Goal: Task Accomplishment & Management: Complete application form

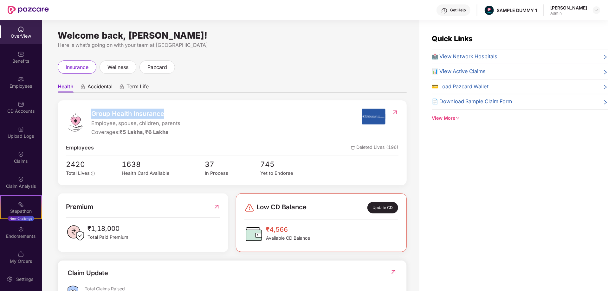
drag, startPoint x: 92, startPoint y: 113, endPoint x: 173, endPoint y: 114, distance: 80.8
click at [173, 114] on span "Group Health Insurance" at bounding box center [135, 114] width 89 height 10
click at [102, 88] on span "Accidental" at bounding box center [99, 87] width 25 height 9
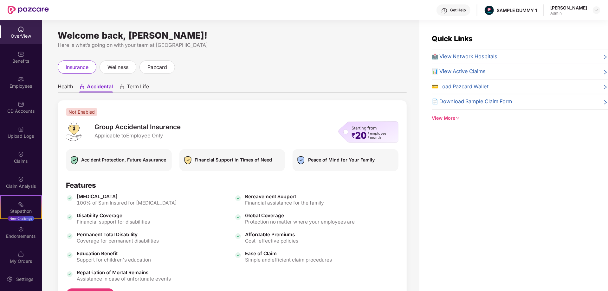
click at [144, 85] on span "Term Life" at bounding box center [138, 87] width 22 height 9
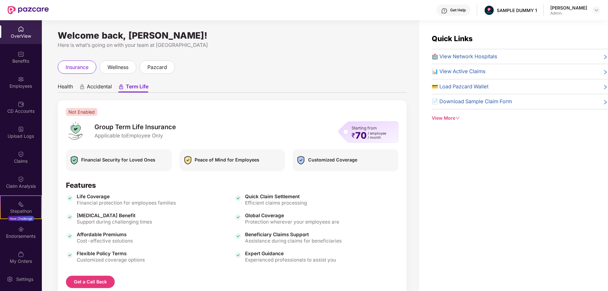
click at [56, 87] on div "Welcome back, [PERSON_NAME]! Here is what’s going on with your team at Pazcare …" at bounding box center [231, 159] width 378 height 279
click at [59, 86] on span "Health" at bounding box center [65, 87] width 15 height 9
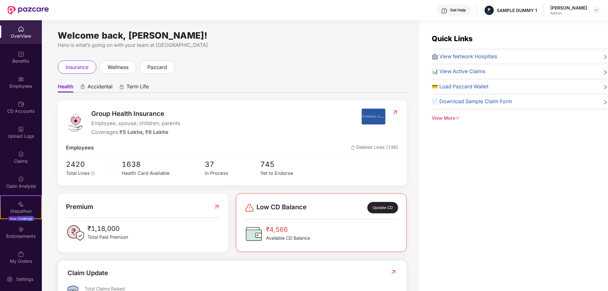
click at [92, 112] on span "Group Health Insurance" at bounding box center [135, 114] width 89 height 10
click at [240, 105] on div "Group Health Insurance Employee, spouse, children, parents Coverages: ₹5 Lakhs,…" at bounding box center [232, 142] width 349 height 85
drag, startPoint x: 91, startPoint y: 122, endPoint x: 108, endPoint y: 128, distance: 18.3
click at [108, 128] on div "Group Health Insurance Employee, spouse, children, parents Coverages: ₹5 Lakhs,…" at bounding box center [135, 123] width 89 height 28
click at [239, 134] on div "Group Health Insurance Employee, spouse, children, parents Coverages: ₹5 Lakhs,…" at bounding box center [214, 123] width 296 height 28
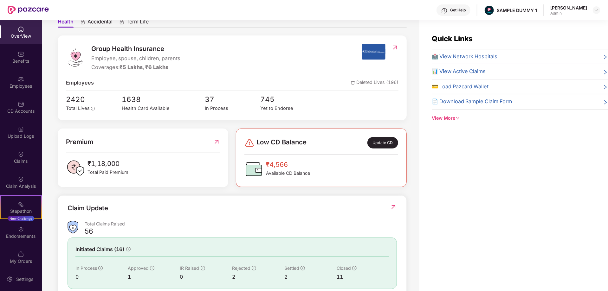
scroll to position [105, 0]
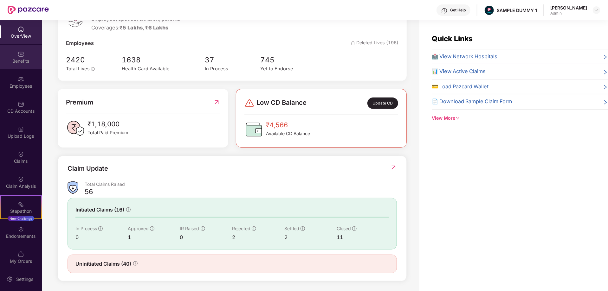
click at [25, 61] on div "Benefits" at bounding box center [21, 61] width 42 height 6
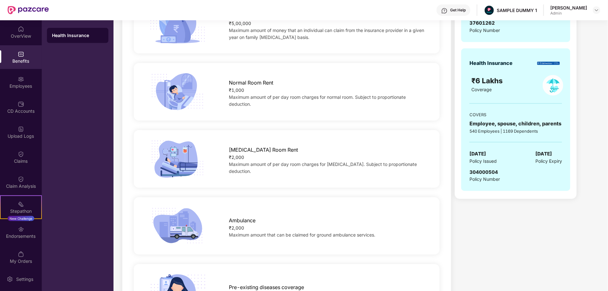
scroll to position [87, 0]
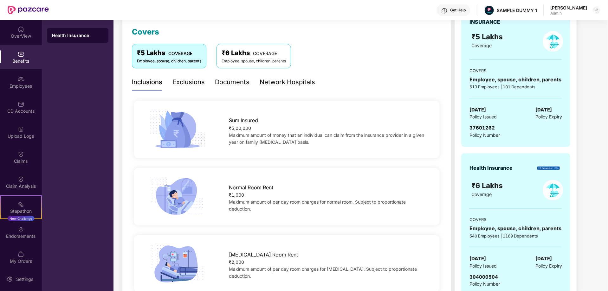
click at [187, 83] on div "Exclusions" at bounding box center [188, 82] width 32 height 10
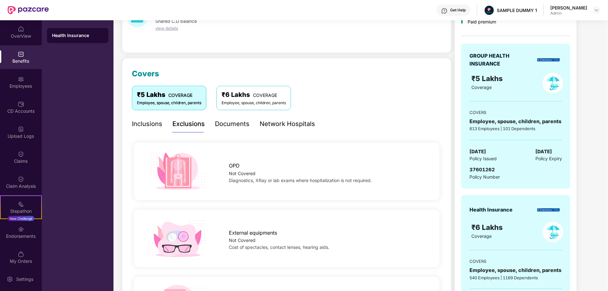
scroll to position [44, 0]
click at [228, 123] on div "Documents" at bounding box center [232, 125] width 35 height 10
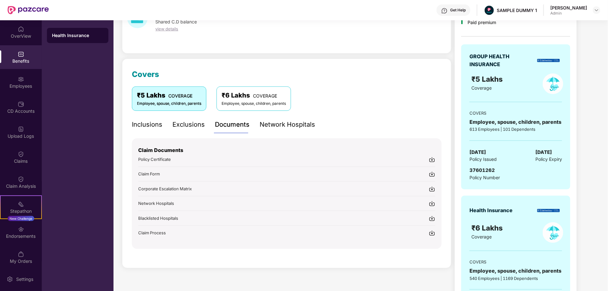
click at [282, 120] on div "Network Hospitals" at bounding box center [287, 125] width 55 height 10
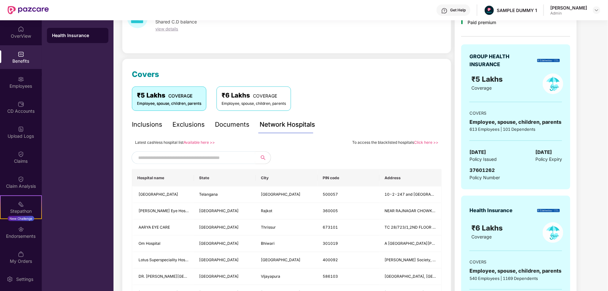
click at [201, 159] on input "text" at bounding box center [192, 158] width 108 height 10
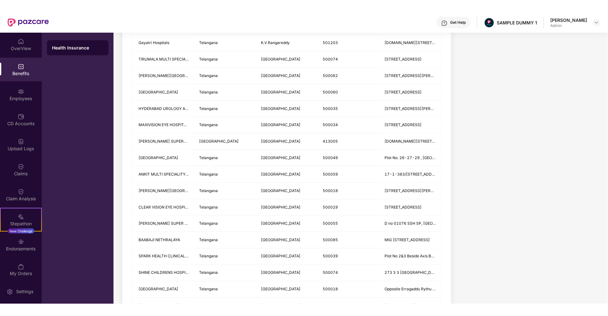
scroll to position [0, 0]
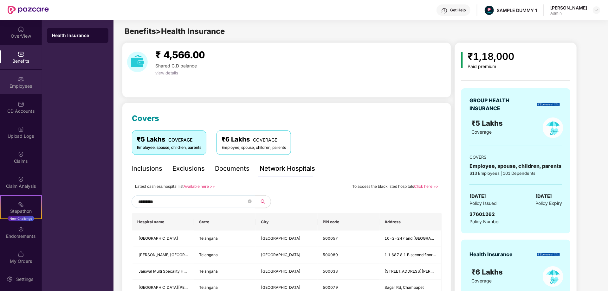
type input "*********"
click at [29, 89] on div "Employees" at bounding box center [21, 82] width 42 height 24
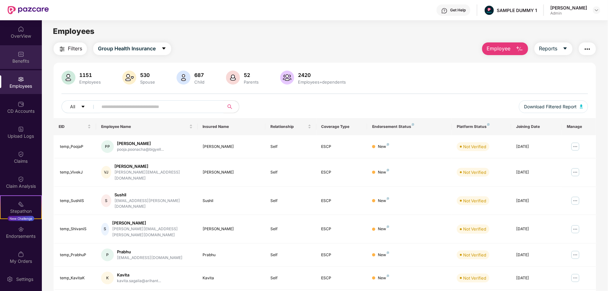
click at [26, 60] on div "Benefits" at bounding box center [21, 61] width 42 height 6
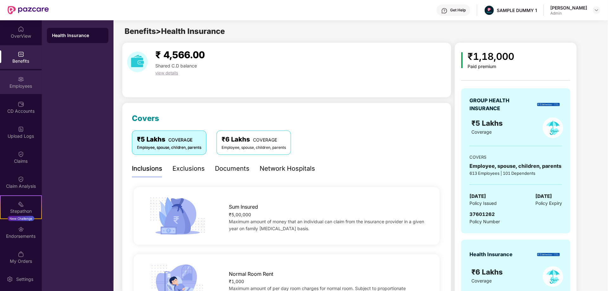
click at [16, 84] on div "Employees" at bounding box center [21, 86] width 42 height 6
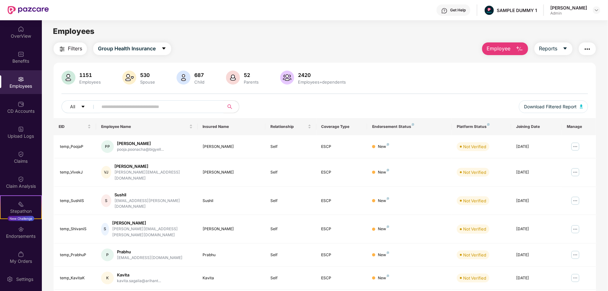
click at [508, 47] on span "Employee" at bounding box center [499, 49] width 24 height 8
click at [556, 49] on span "Reports" at bounding box center [548, 49] width 18 height 8
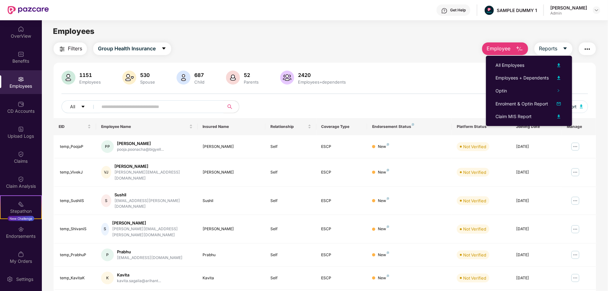
click at [585, 47] on img "button" at bounding box center [588, 49] width 8 height 8
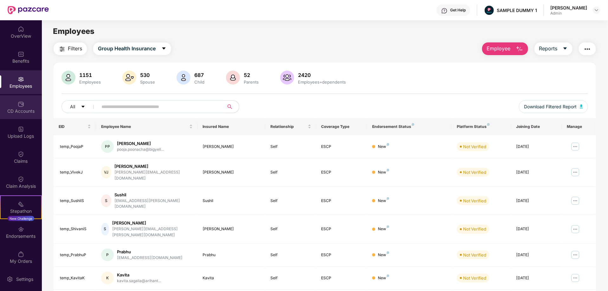
click at [21, 106] on img at bounding box center [21, 104] width 6 height 6
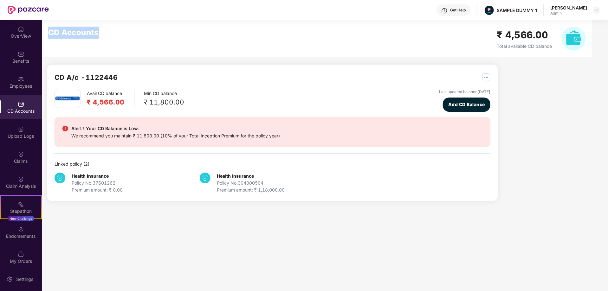
drag, startPoint x: 49, startPoint y: 32, endPoint x: 109, endPoint y: 33, distance: 59.9
click at [109, 33] on div "CD Accounts ₹ 4,566.00 Total available CD balance" at bounding box center [317, 38] width 550 height 37
click at [17, 158] on div "Claims" at bounding box center [21, 161] width 42 height 6
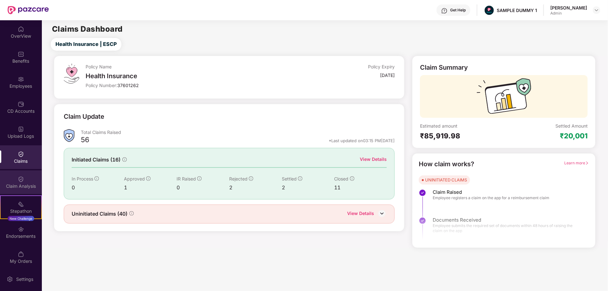
click at [16, 180] on div "Claim Analysis" at bounding box center [21, 183] width 42 height 24
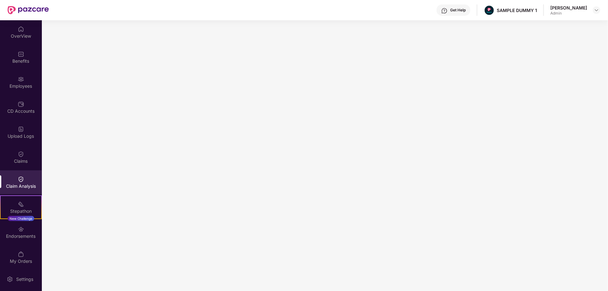
click at [450, 9] on div "Get Help" at bounding box center [458, 10] width 16 height 5
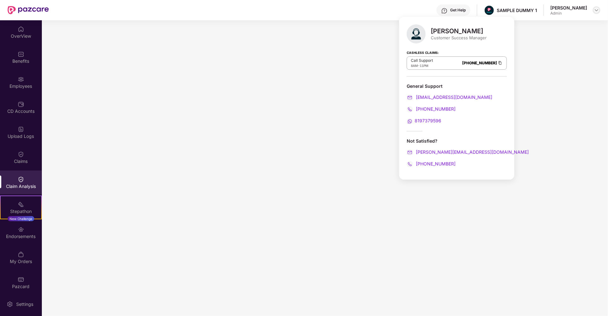
click at [599, 11] on div at bounding box center [597, 10] width 8 height 8
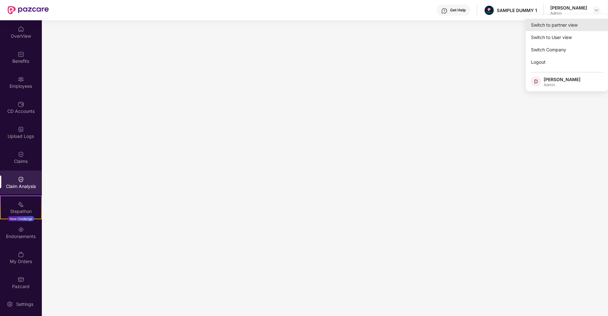
click at [553, 27] on div "Switch to partner view" at bounding box center [567, 25] width 82 height 12
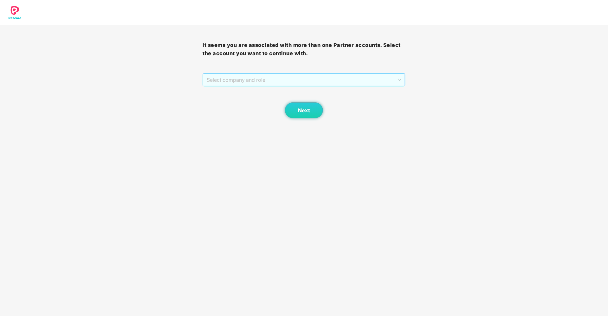
click at [282, 83] on span "Select company and role" at bounding box center [304, 80] width 194 height 12
click at [250, 93] on div "Pazcare - SALES" at bounding box center [304, 92] width 195 height 7
click at [301, 110] on span "Next" at bounding box center [304, 110] width 12 height 6
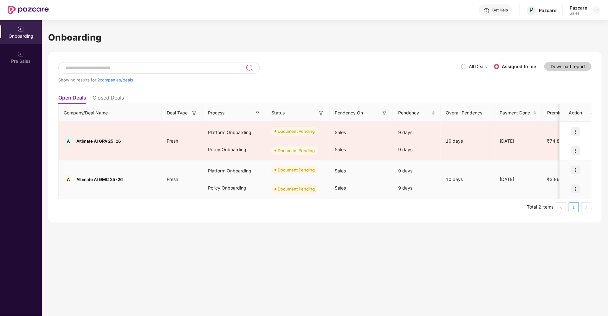
click at [578, 169] on img at bounding box center [575, 169] width 9 height 9
click at [540, 183] on span "Upload Documents" at bounding box center [546, 185] width 52 height 7
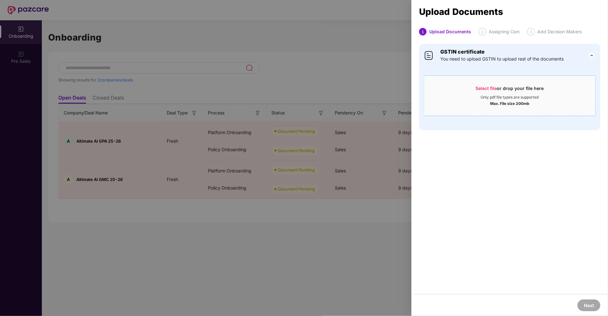
click at [490, 86] on span "Select file" at bounding box center [486, 88] width 21 height 5
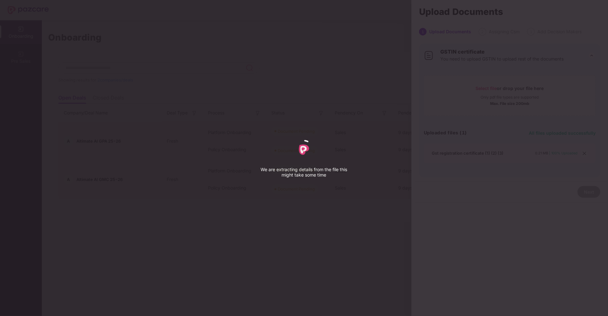
select select "*****"
select select "******"
select select "**********"
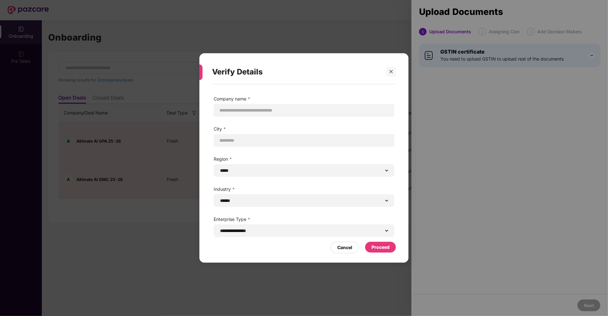
click at [378, 248] on div "Proceed" at bounding box center [381, 247] width 18 height 7
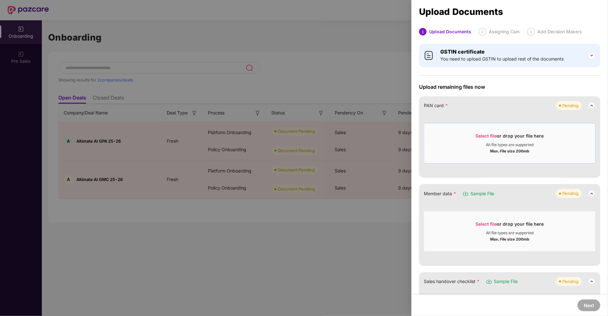
click at [482, 133] on span "Select file" at bounding box center [486, 135] width 21 height 5
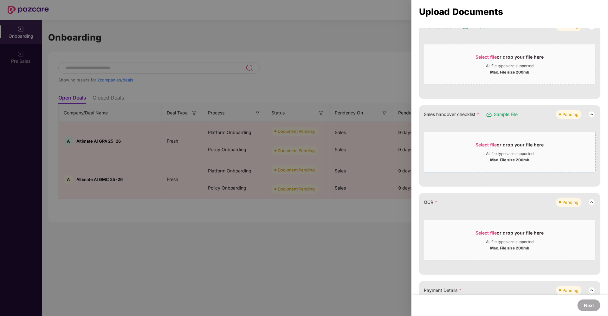
scroll to position [105, 0]
click at [481, 141] on span "Select file" at bounding box center [486, 143] width 21 height 5
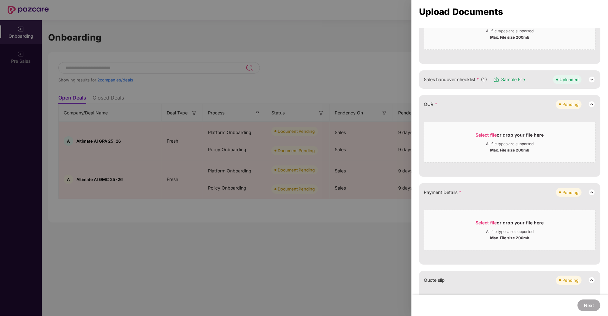
scroll to position [140, 0]
click at [482, 128] on span "Select file or drop your file here All file types are supported Max. File size …" at bounding box center [509, 141] width 171 height 30
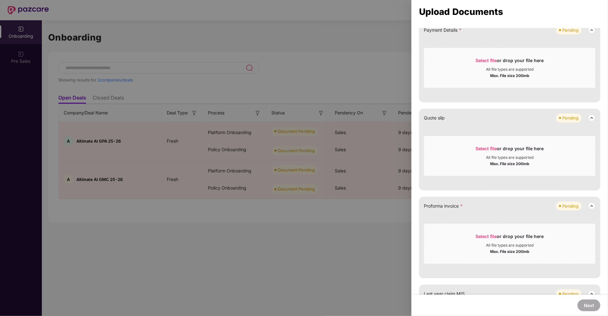
scroll to position [240, 0]
click at [477, 234] on span "Select file" at bounding box center [486, 234] width 21 height 5
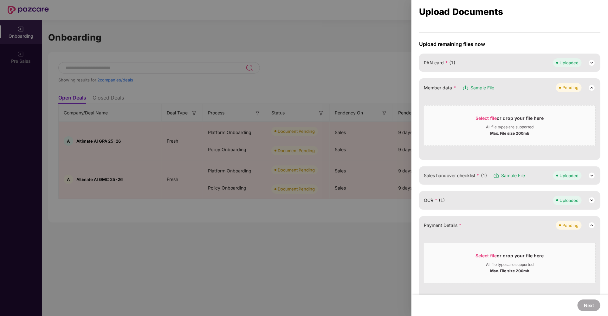
scroll to position [38, 0]
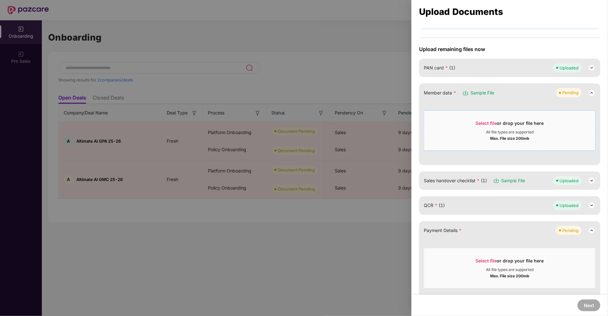
click at [484, 122] on span "Select file" at bounding box center [486, 122] width 21 height 5
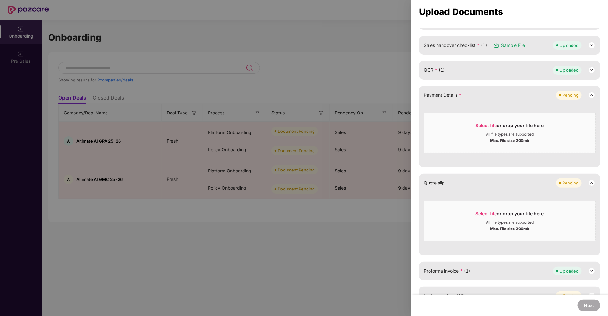
scroll to position [110, 0]
click at [481, 123] on span "Select file" at bounding box center [486, 124] width 21 height 5
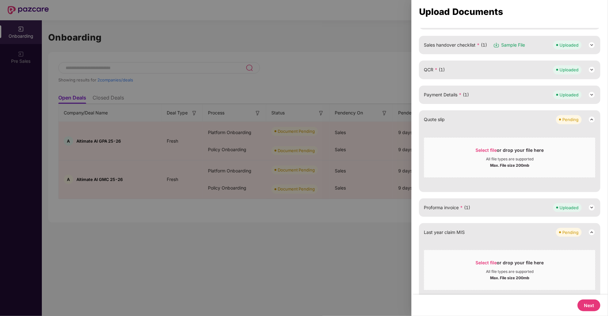
scroll to position [211, 0]
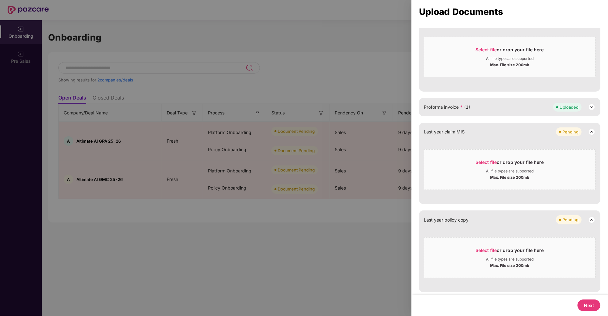
click at [590, 291] on button "Next" at bounding box center [589, 306] width 23 height 12
select select "**********"
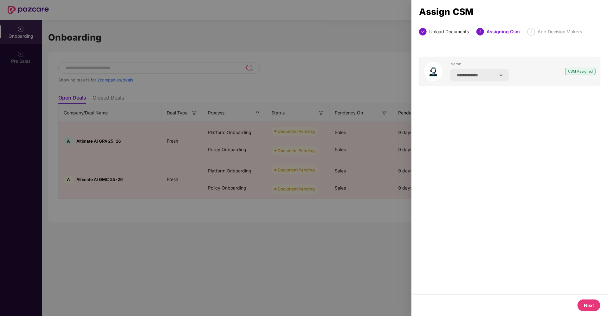
scroll to position [0, 0]
click at [586, 291] on button "Next" at bounding box center [589, 306] width 23 height 12
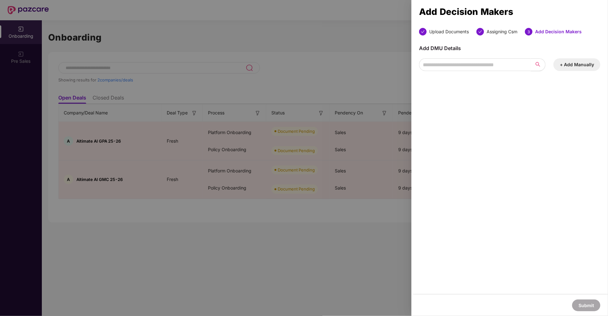
click at [573, 66] on button "+ Add Manually" at bounding box center [576, 64] width 47 height 13
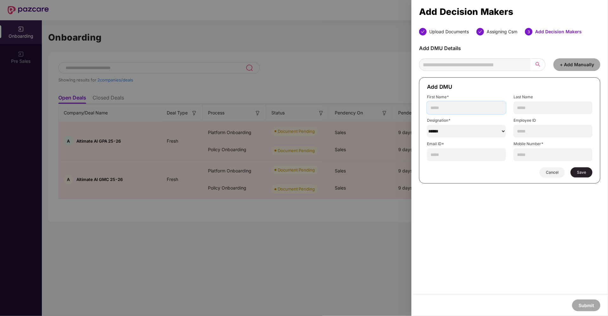
click at [453, 106] on input "text" at bounding box center [466, 107] width 79 height 13
type input "********"
click at [456, 132] on select "******" at bounding box center [466, 131] width 79 height 13
select select "****"
click at [427, 125] on select "******" at bounding box center [466, 131] width 79 height 13
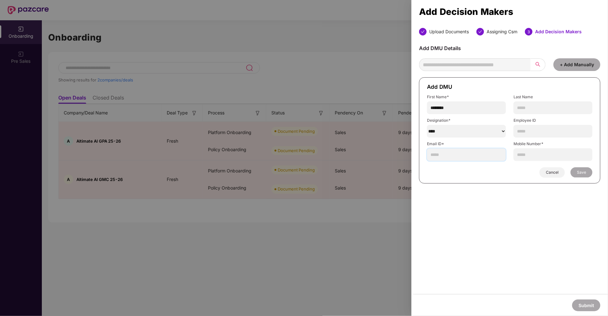
click at [457, 157] on input "text" at bounding box center [466, 154] width 79 height 13
paste input "**********"
type input "**********"
click at [534, 156] on input "text" at bounding box center [553, 154] width 79 height 13
paste input "**********"
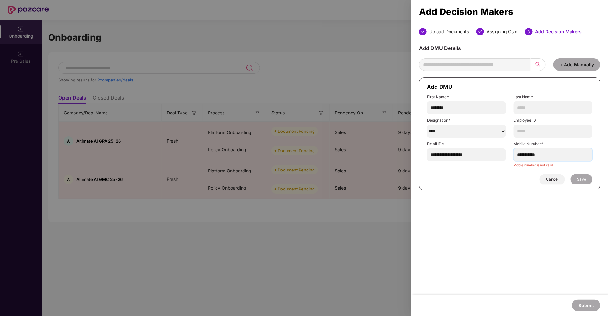
click at [534, 154] on input "**********" at bounding box center [553, 154] width 79 height 13
type input "**********"
click at [581, 174] on span "Save" at bounding box center [581, 172] width 9 height 5
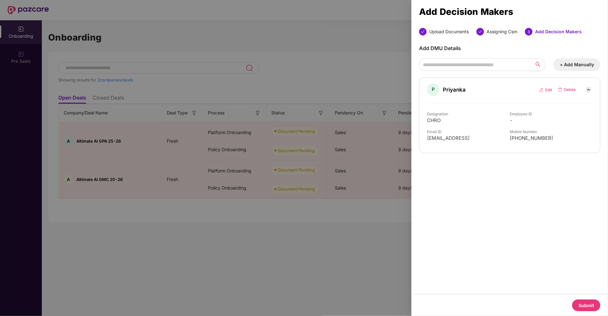
click at [587, 291] on button "Submit" at bounding box center [586, 306] width 28 height 12
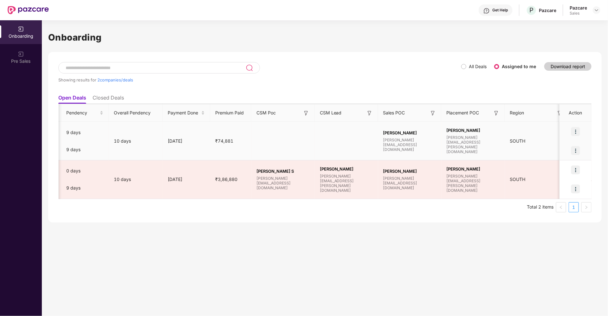
scroll to position [0, 337]
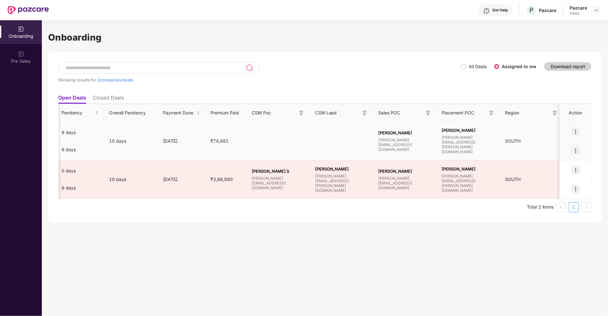
click at [577, 129] on img at bounding box center [575, 131] width 9 height 9
click at [547, 145] on span "Upload Documents" at bounding box center [546, 147] width 52 height 7
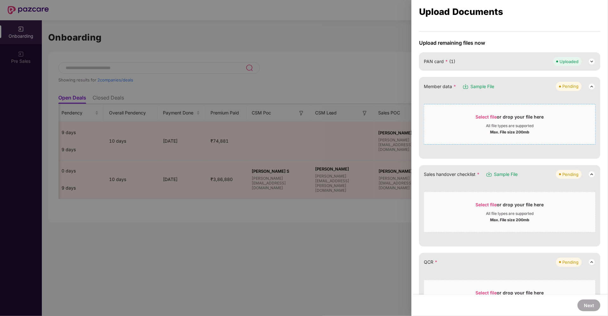
scroll to position [45, 0]
click at [485, 113] on span "Select file" at bounding box center [486, 115] width 21 height 5
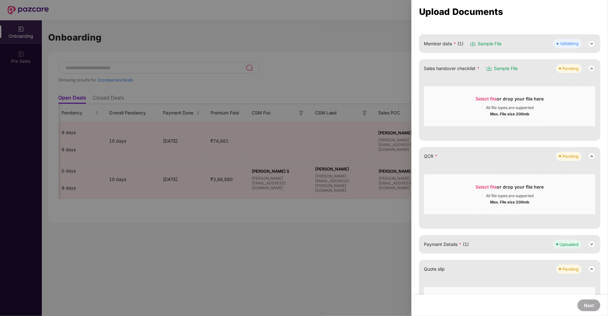
scroll to position [91, 0]
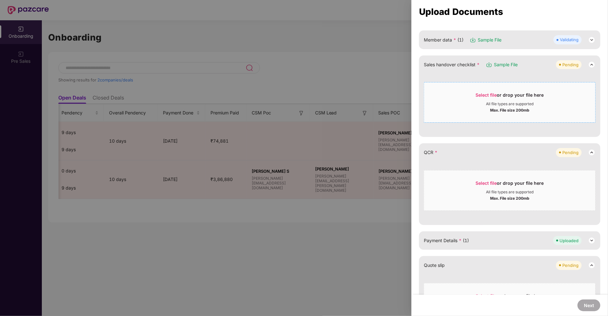
click at [486, 94] on span "Select file" at bounding box center [486, 94] width 21 height 5
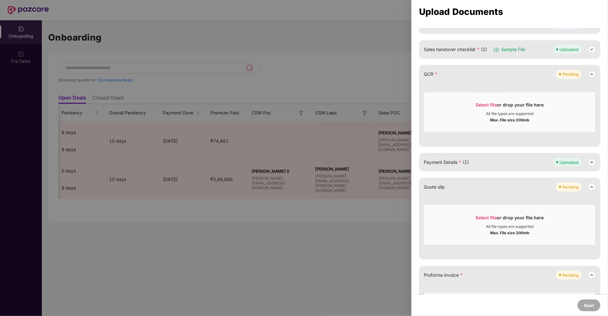
scroll to position [107, 0]
click at [490, 101] on span "Select file" at bounding box center [486, 103] width 21 height 5
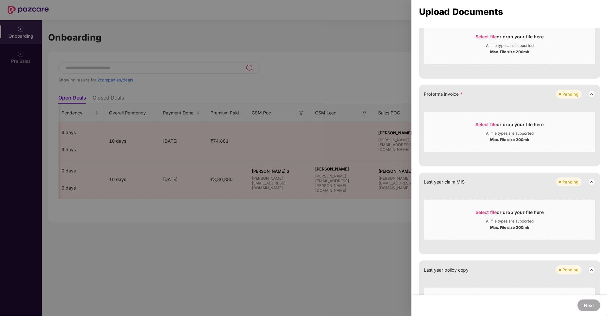
scroll to position [228, 0]
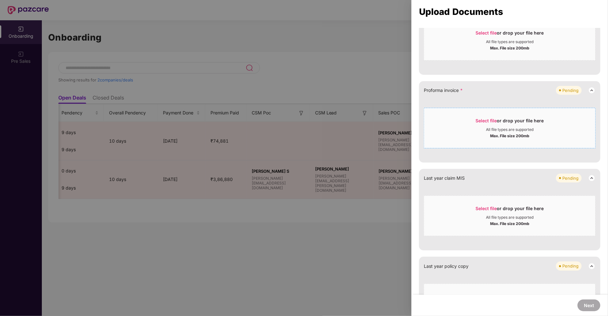
click at [483, 118] on div "Select file or drop your file here" at bounding box center [510, 123] width 68 height 10
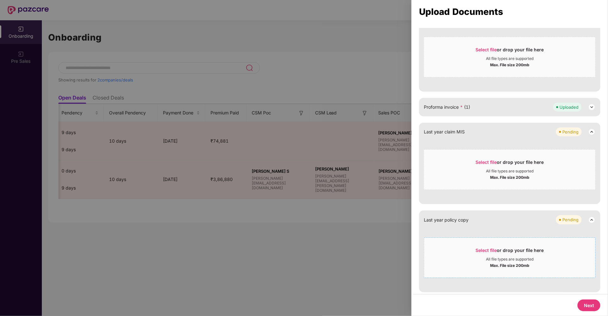
scroll to position [0, 0]
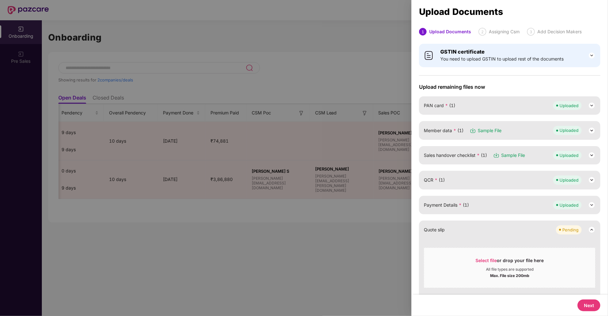
click at [592, 291] on button "Next" at bounding box center [589, 306] width 23 height 12
select select "**********"
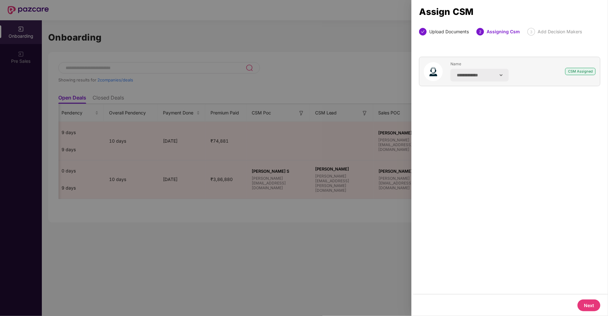
click at [590, 291] on button "Next" at bounding box center [589, 306] width 23 height 12
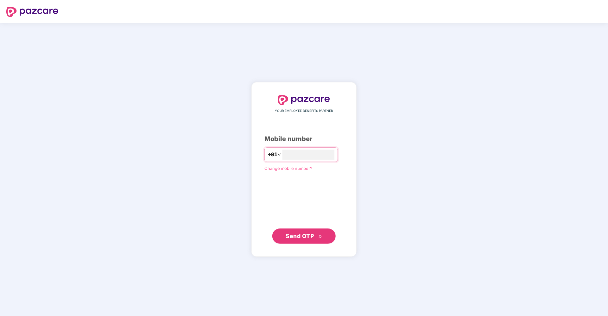
type input "**********"
click at [314, 238] on span "Send OTP" at bounding box center [300, 235] width 28 height 7
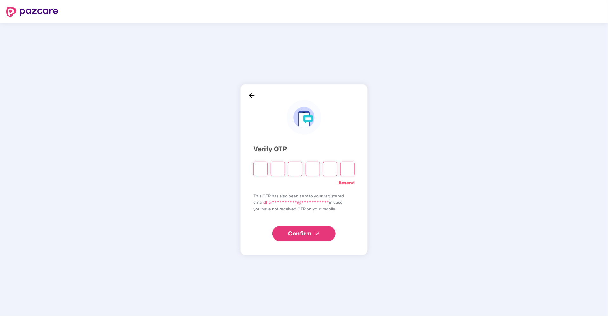
type input "*"
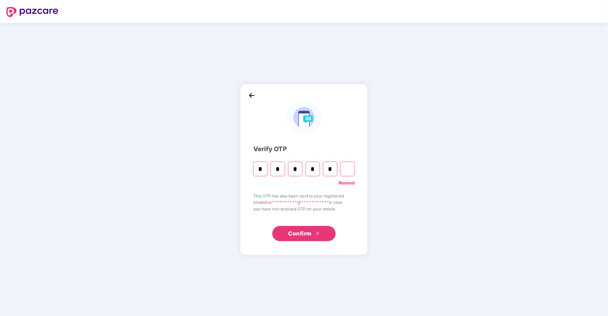
type input "*"
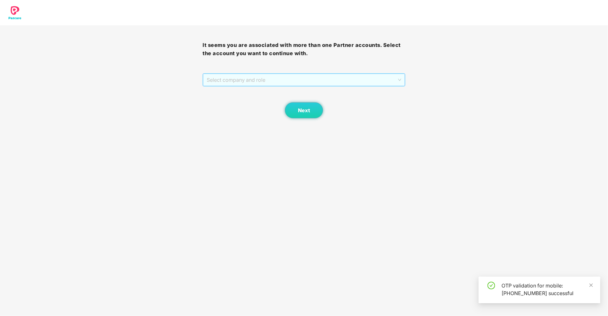
click at [245, 79] on span "Select company and role" at bounding box center [304, 80] width 194 height 12
click at [235, 93] on div "Pazcare - SALES" at bounding box center [304, 92] width 195 height 7
click at [300, 108] on span "Next" at bounding box center [304, 110] width 12 height 6
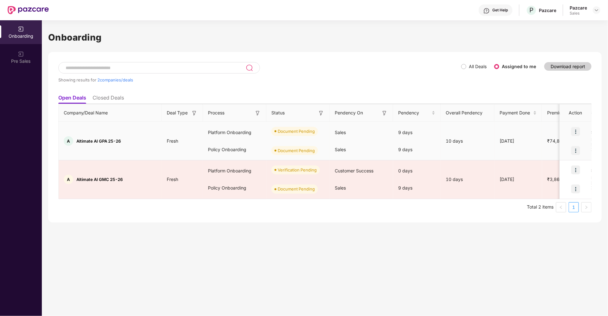
click at [577, 128] on img at bounding box center [575, 131] width 9 height 9
click at [537, 148] on span "Upload Documents" at bounding box center [546, 147] width 52 height 7
